Goal: Contribute content: Add original content to the website for others to see

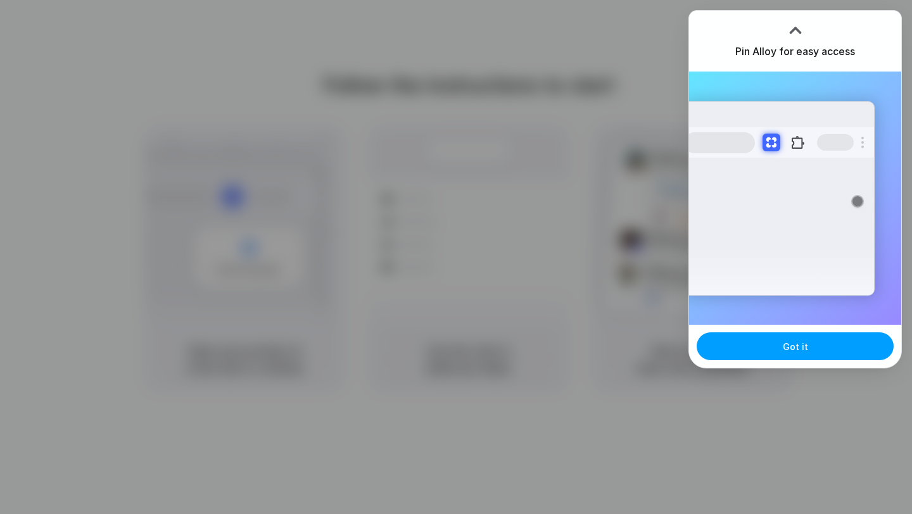
click at [750, 344] on button "Got it" at bounding box center [794, 346] width 197 height 28
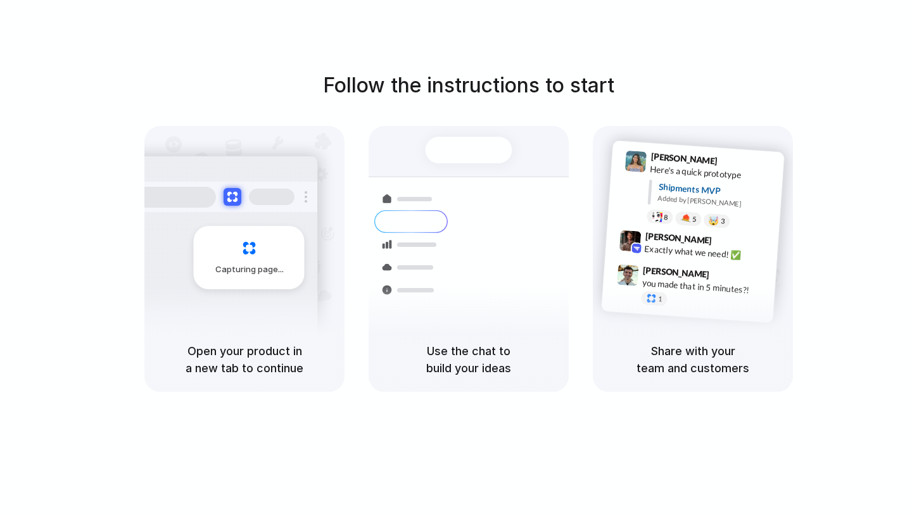
click at [814, 229] on div "Follow the instructions to start Capturing page Open your product in a new tab …" at bounding box center [469, 231] width 912 height 322
click at [600, 215] on div "Lily Parker 9:41 AM Here's a quick prototype Shipments MVP Added by Alloy 8 5 🤯…" at bounding box center [693, 226] width 200 height 201
click at [510, 283] on div "Container from Shanghai 40ft • ETA Dec 28 • In transit Express delivery to NYC …" at bounding box center [515, 265] width 134 height 177
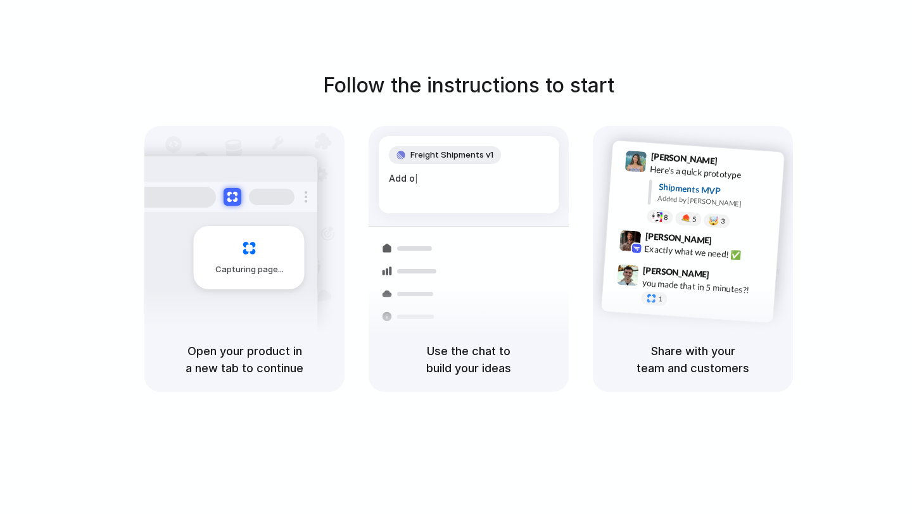
click at [589, 262] on div "Capturing page Open your product in a new tab to continue Freight Shipments v1 …" at bounding box center [468, 259] width 648 height 266
click at [638, 263] on div "Simon Kubica 9:47 AM you made that in 5 minutes?! 1" at bounding box center [688, 289] width 175 height 60
click at [545, 274] on div "Container from Shanghai 40ft • ETA Dec 28 • In transit" at bounding box center [543, 267] width 171 height 49
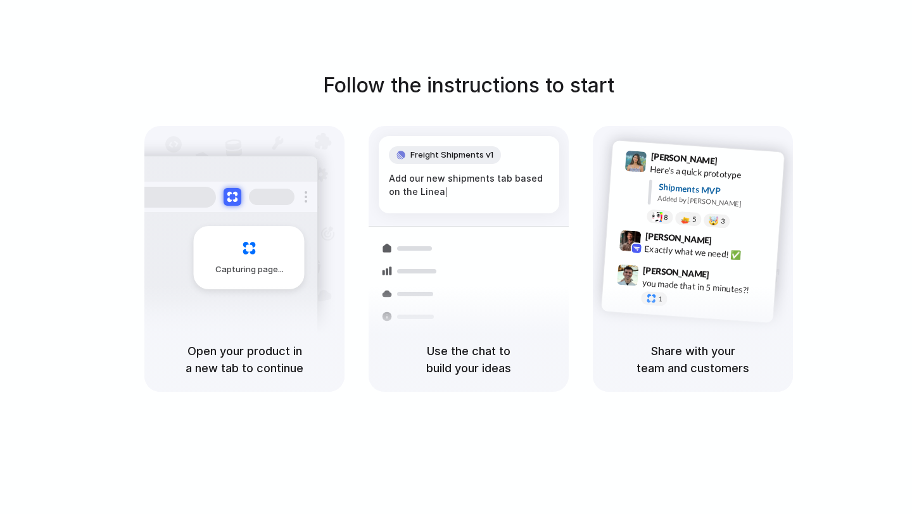
click at [724, 86] on div "Follow the instructions to start Capturing page Open your product in a new tab …" at bounding box center [469, 231] width 912 height 322
click at [649, 249] on div "Exactly what we need! ✅" at bounding box center [707, 253] width 127 height 22
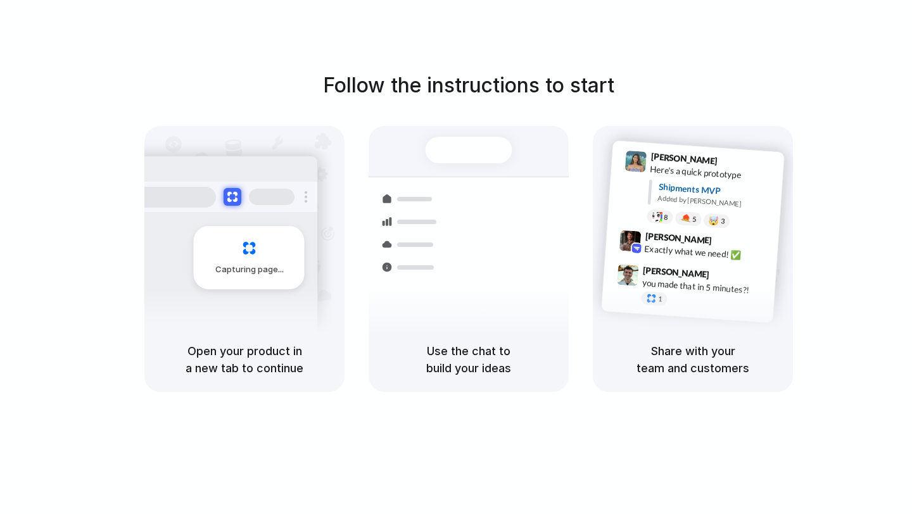
click at [544, 312] on div "Bulk order processing 8 pallets • Warehouse B • Packed" at bounding box center [543, 320] width 171 height 37
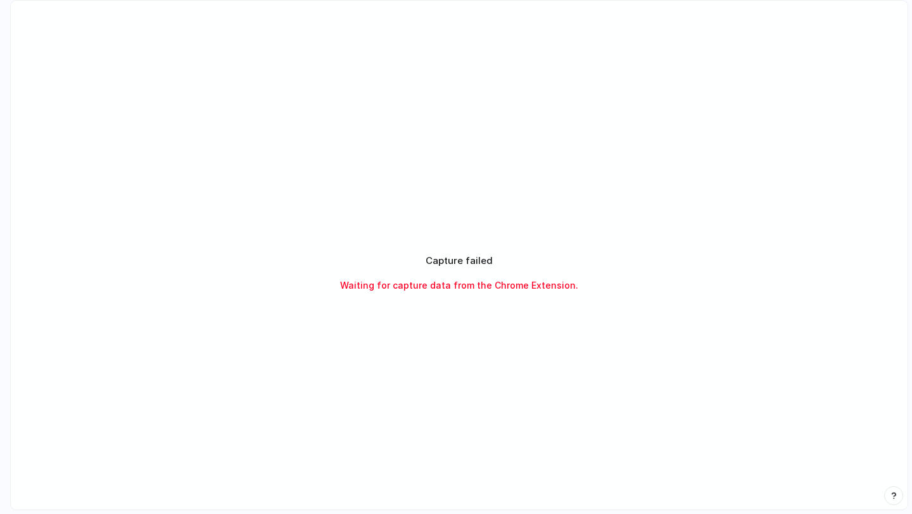
click at [444, 286] on span "Waiting for capture data from the Chrome Extension." at bounding box center [459, 285] width 238 height 13
